Goal: Information Seeking & Learning: Understand process/instructions

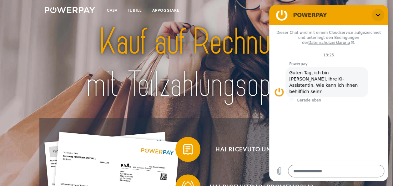
drag, startPoint x: 375, startPoint y: 14, endPoint x: 643, endPoint y: 19, distance: 268.1
click at [375, 14] on button "Schließen" at bounding box center [377, 15] width 12 height 12
type textarea "*"
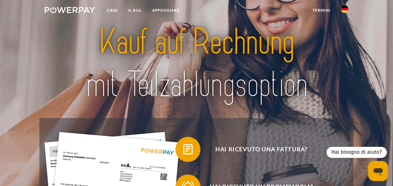
click at [341, 9] on img at bounding box center [343, 8] width 7 height 7
click at [343, 45] on img at bounding box center [343, 45] width 7 height 7
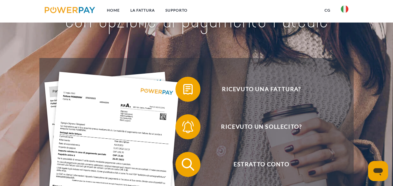
scroll to position [62, 0]
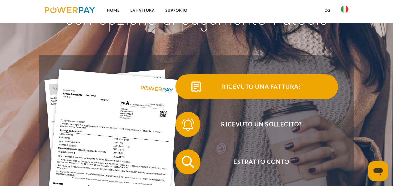
click at [262, 87] on span "Ricevuto una fattura?" at bounding box center [261, 86] width 153 height 25
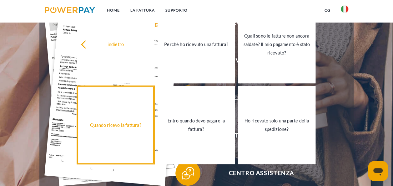
scroll to position [94, 0]
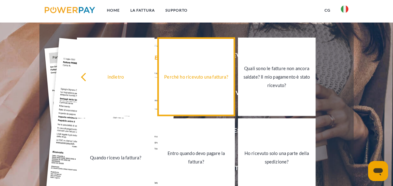
click at [196, 78] on div "Perché ho ricevuto una fattura?" at bounding box center [196, 76] width 70 height 8
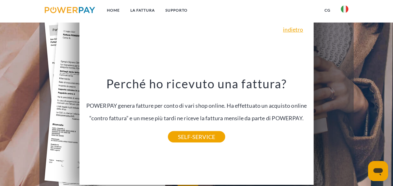
scroll to position [187, 0]
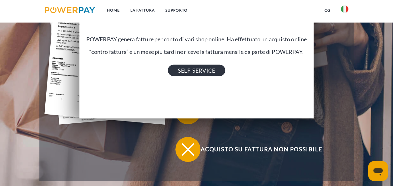
click at [197, 71] on link "SELF-SERVICE" at bounding box center [196, 70] width 57 height 11
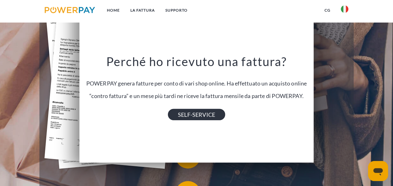
scroll to position [94, 0]
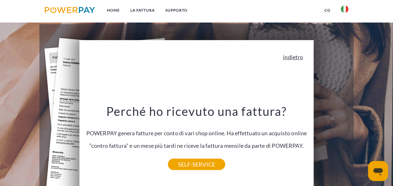
click at [292, 58] on link "indietro" at bounding box center [293, 57] width 20 height 6
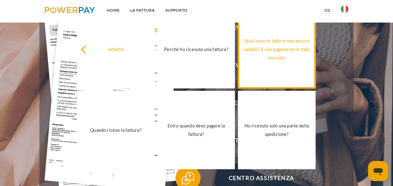
scroll to position [156, 0]
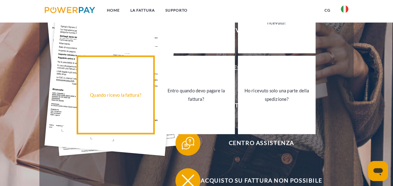
click at [108, 96] on div "Quando ricevo la fattura?" at bounding box center [116, 95] width 70 height 8
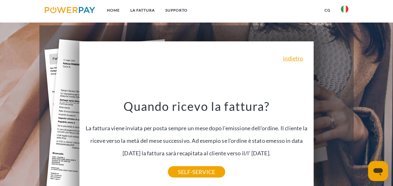
scroll to position [62, 0]
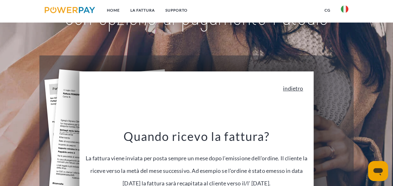
click at [296, 91] on link "indietro" at bounding box center [293, 88] width 20 height 6
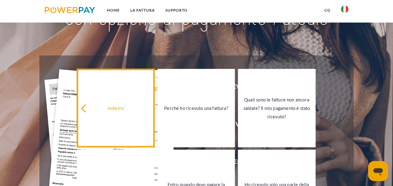
click at [90, 111] on div "indietro" at bounding box center [116, 108] width 70 height 8
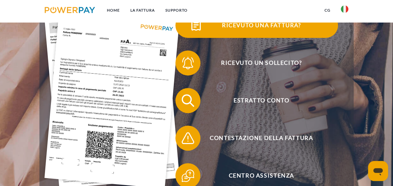
scroll to position [125, 0]
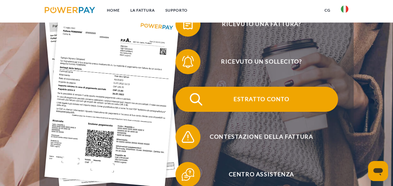
click at [243, 99] on span "Estratto conto" at bounding box center [261, 99] width 153 height 25
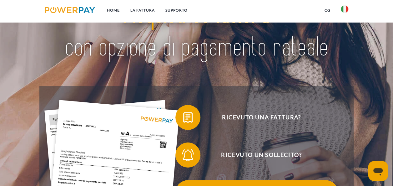
scroll to position [31, 0]
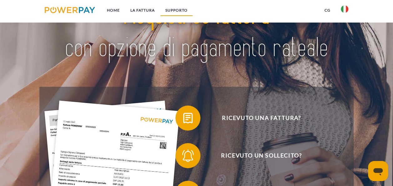
click at [176, 11] on link "Supporto" at bounding box center [176, 10] width 33 height 11
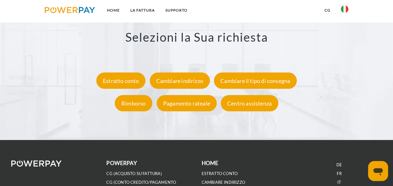
scroll to position [1085, 0]
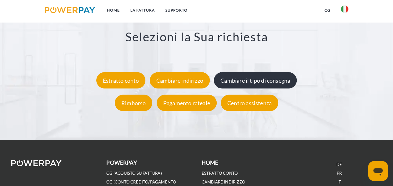
click at [258, 81] on div "Cambiare il tipo di consegna" at bounding box center [255, 80] width 83 height 16
